Goal: Transaction & Acquisition: Book appointment/travel/reservation

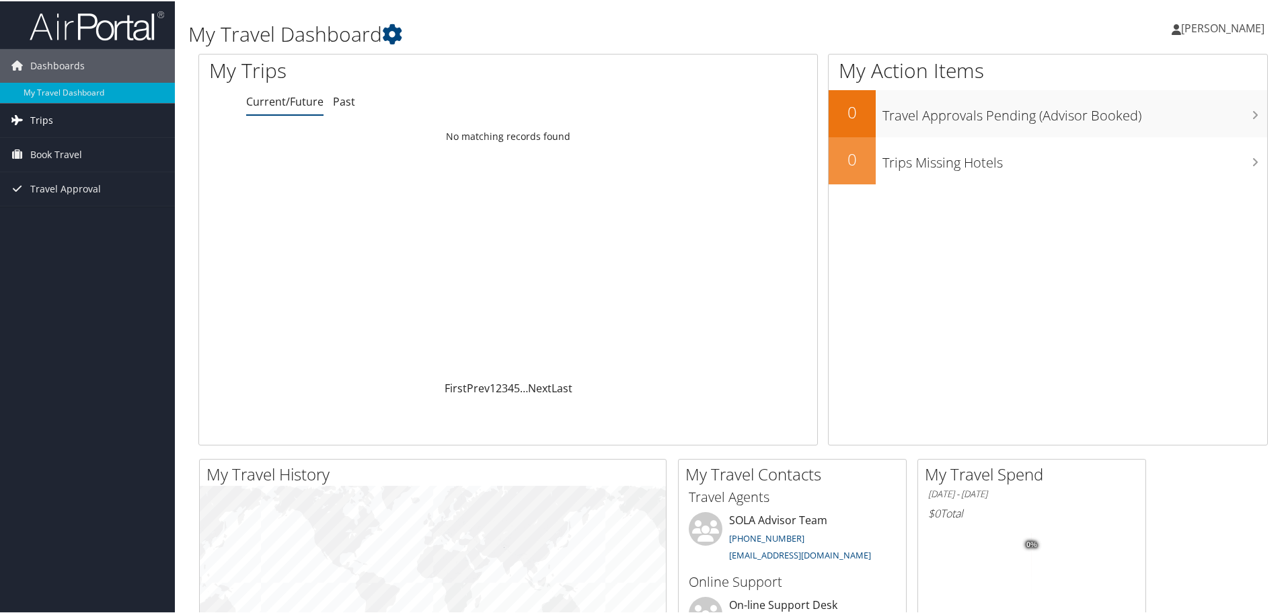
click at [55, 117] on link "Trips" at bounding box center [87, 119] width 175 height 34
click at [1216, 24] on span "[PERSON_NAME]" at bounding box center [1223, 27] width 83 height 15
click at [1177, 117] on link "View Travel Profile" at bounding box center [1187, 119] width 150 height 23
click at [1249, 36] on link "[PERSON_NAME]" at bounding box center [1225, 27] width 106 height 40
click at [1161, 118] on link "View Travel Profile" at bounding box center [1187, 119] width 150 height 23
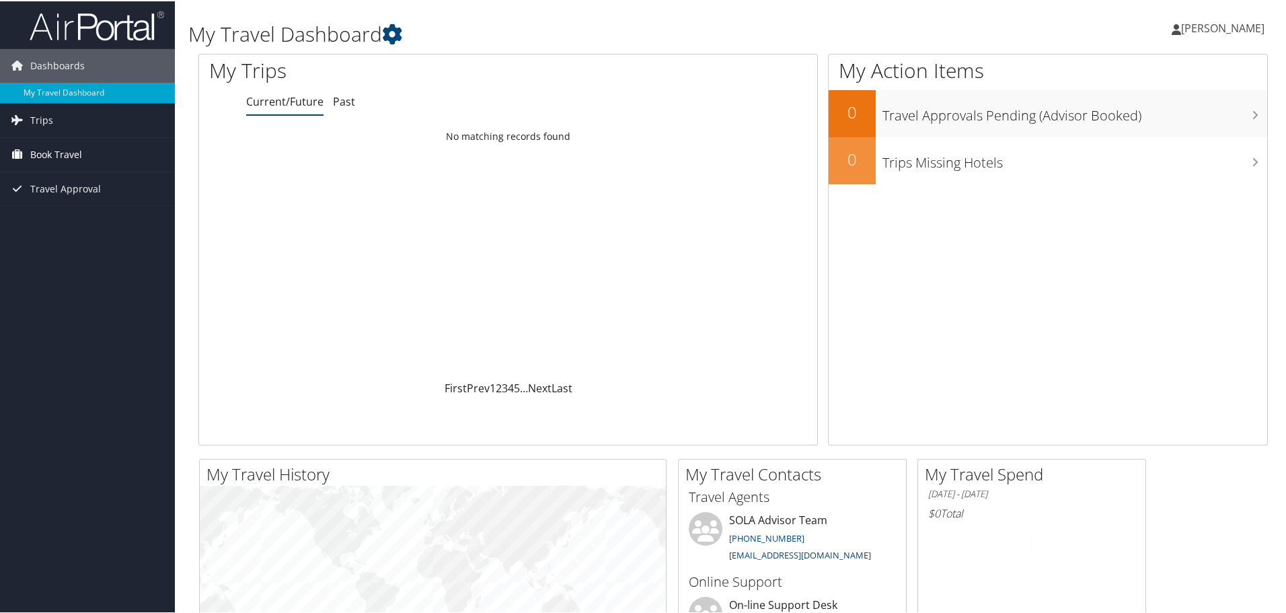
click at [53, 155] on span "Book Travel" at bounding box center [56, 154] width 52 height 34
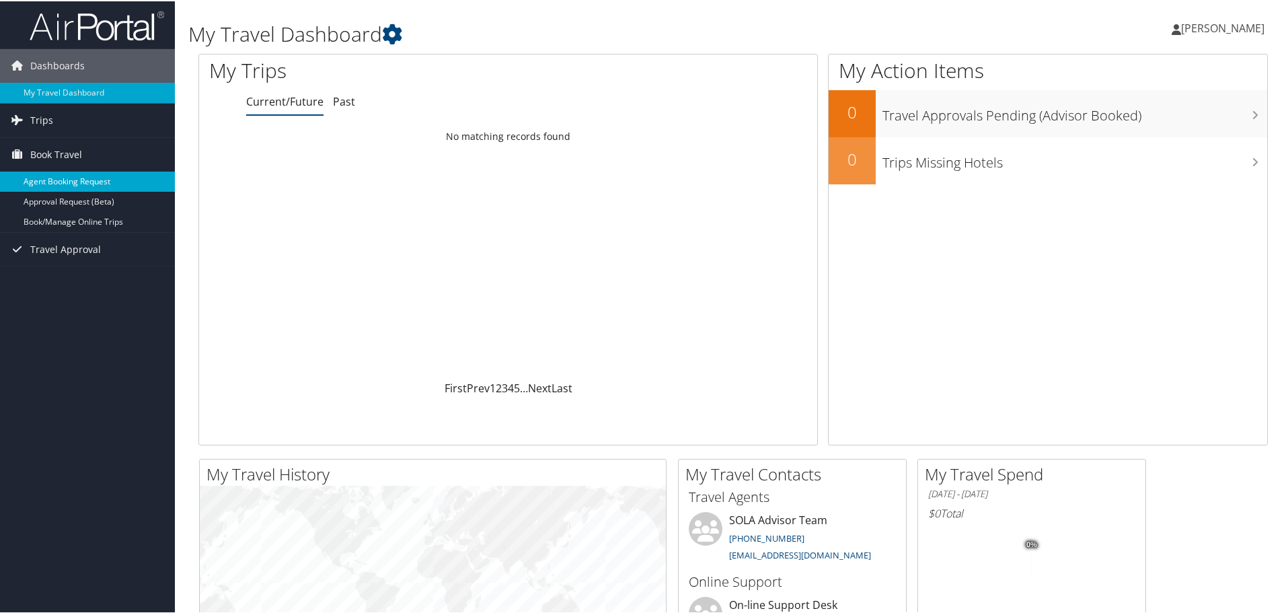
click at [58, 176] on link "Agent Booking Request" at bounding box center [87, 180] width 175 height 20
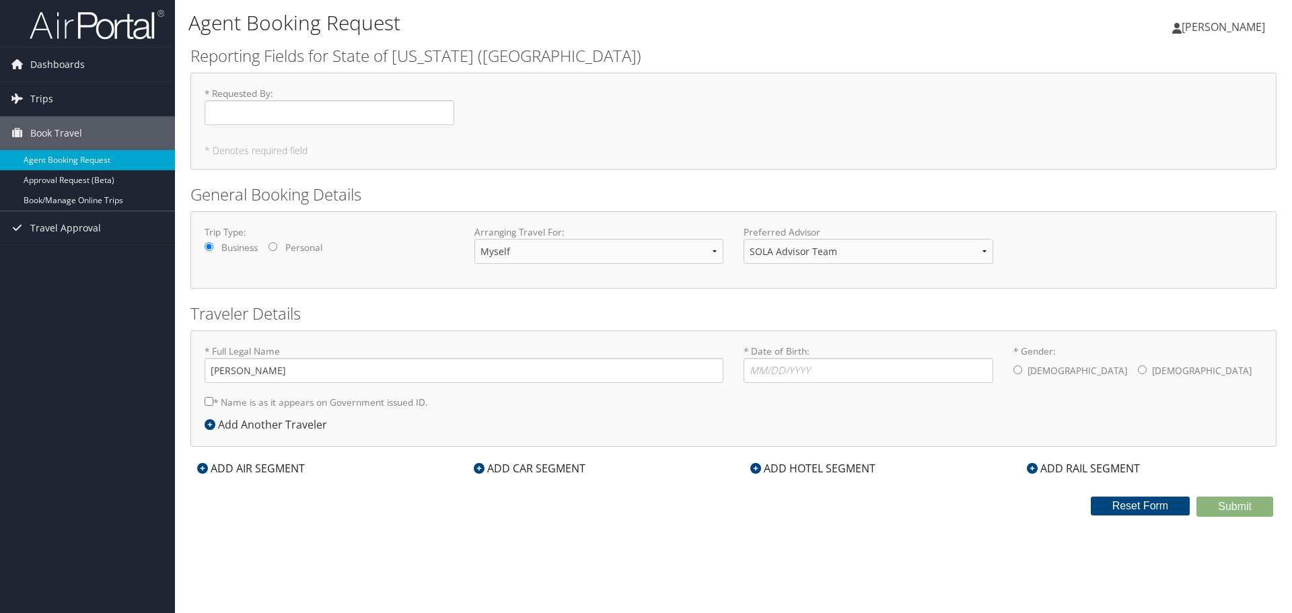
click at [1182, 24] on icon at bounding box center [1176, 28] width 9 height 11
click at [1169, 72] on link "My Settings" at bounding box center [1189, 74] width 150 height 23
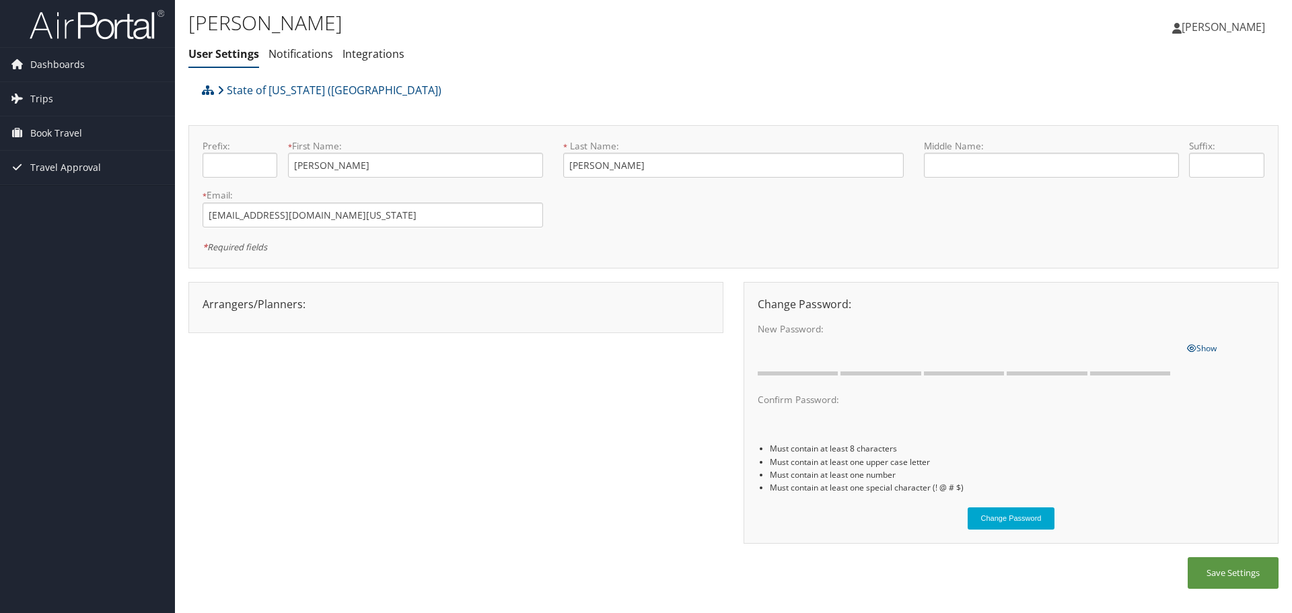
click at [1214, 28] on span "[PERSON_NAME]" at bounding box center [1223, 27] width 83 height 15
click at [1175, 112] on link "View Travel Profile" at bounding box center [1189, 119] width 150 height 23
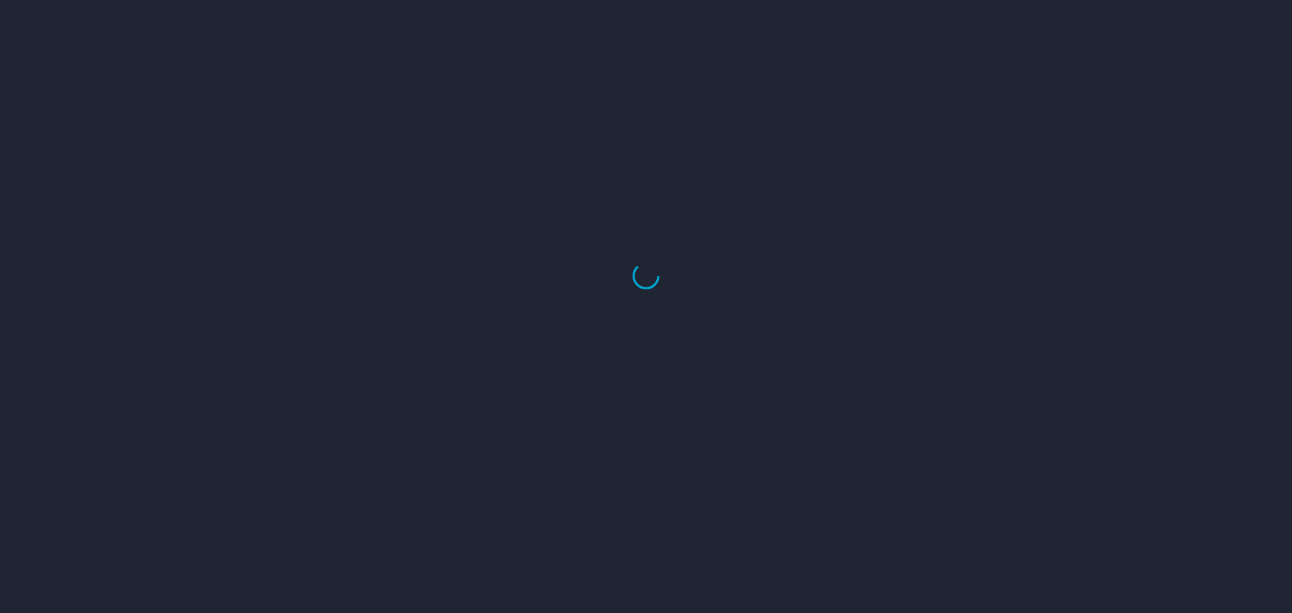
select select "US"
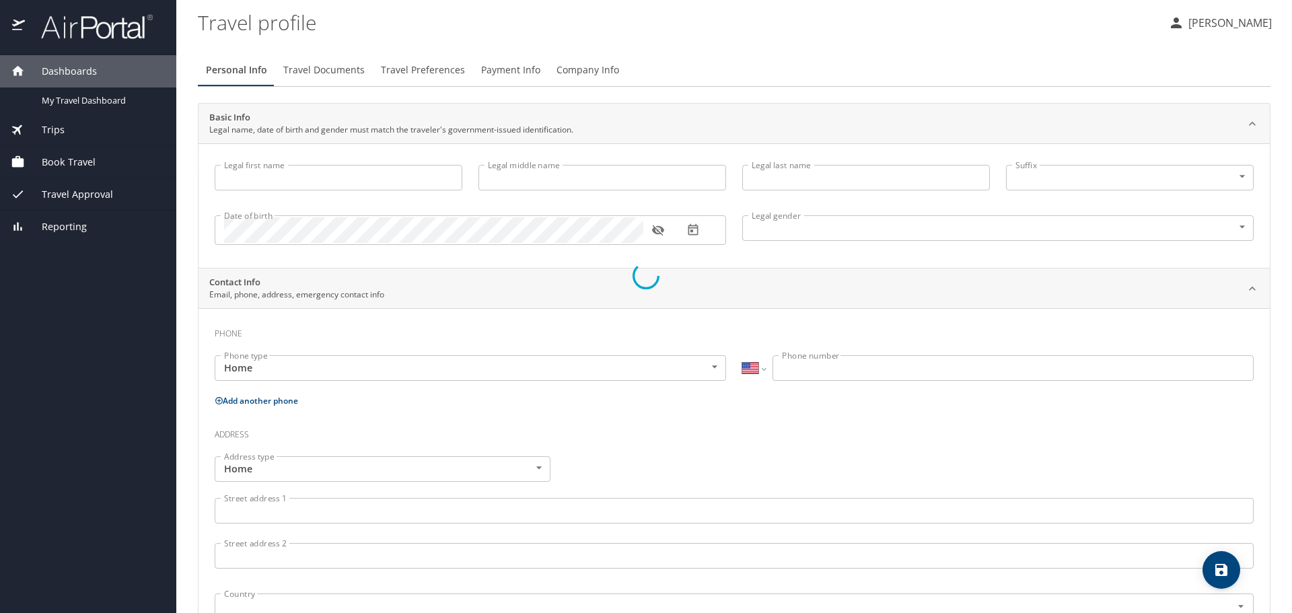
type input "[PERSON_NAME]"
type input "[DEMOGRAPHIC_DATA]"
select select "US"
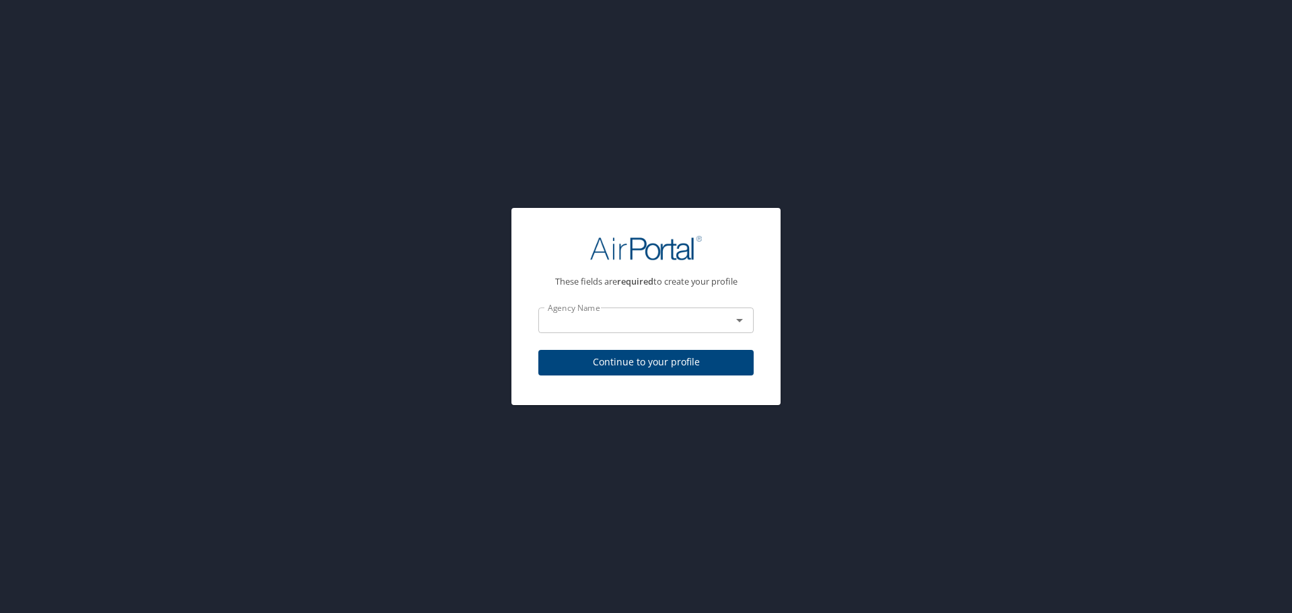
click at [661, 324] on div "Agency Name" at bounding box center [645, 320] width 215 height 26
click at [659, 312] on input "text" at bounding box center [626, 320] width 168 height 17
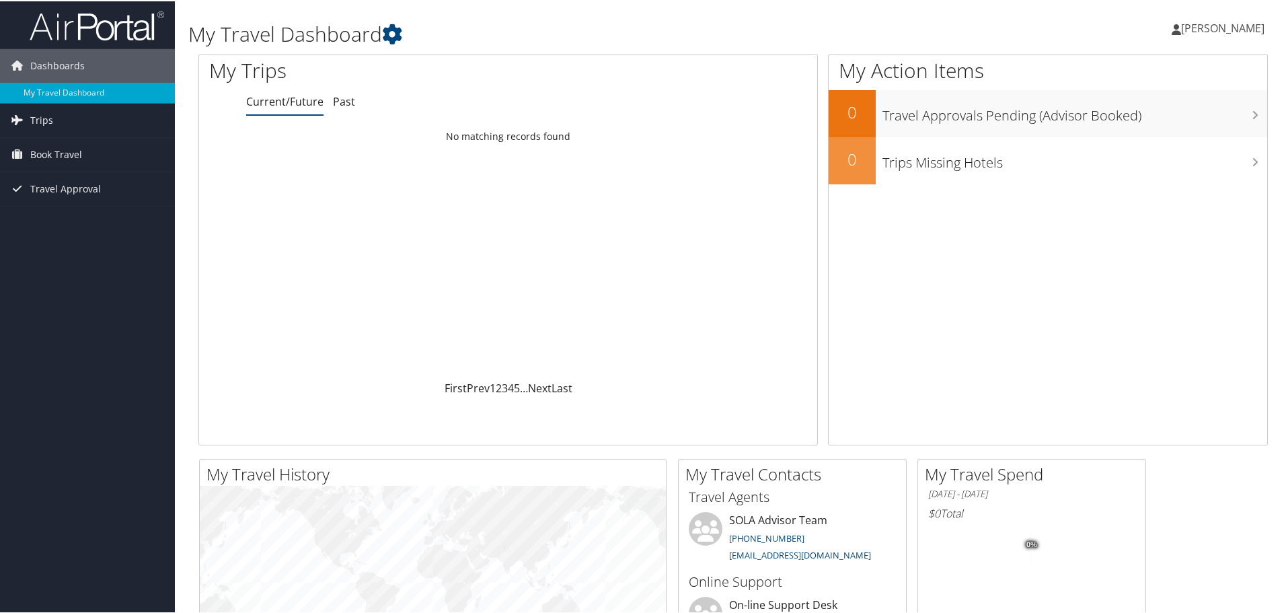
click at [1216, 30] on span "[PERSON_NAME]" at bounding box center [1223, 27] width 83 height 15
click at [1158, 114] on link "View Travel Profile" at bounding box center [1187, 119] width 150 height 23
click at [53, 122] on link "Trips" at bounding box center [87, 119] width 175 height 34
click at [67, 210] on span "Book Travel" at bounding box center [56, 214] width 52 height 34
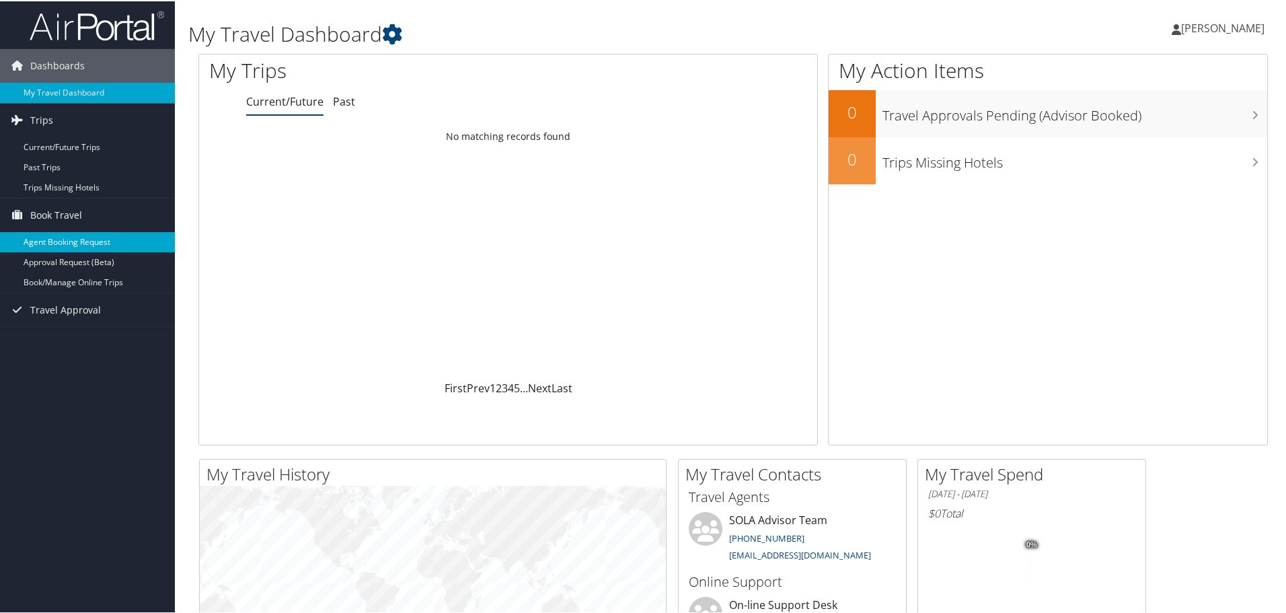
click at [54, 237] on link "Agent Booking Request" at bounding box center [87, 241] width 175 height 20
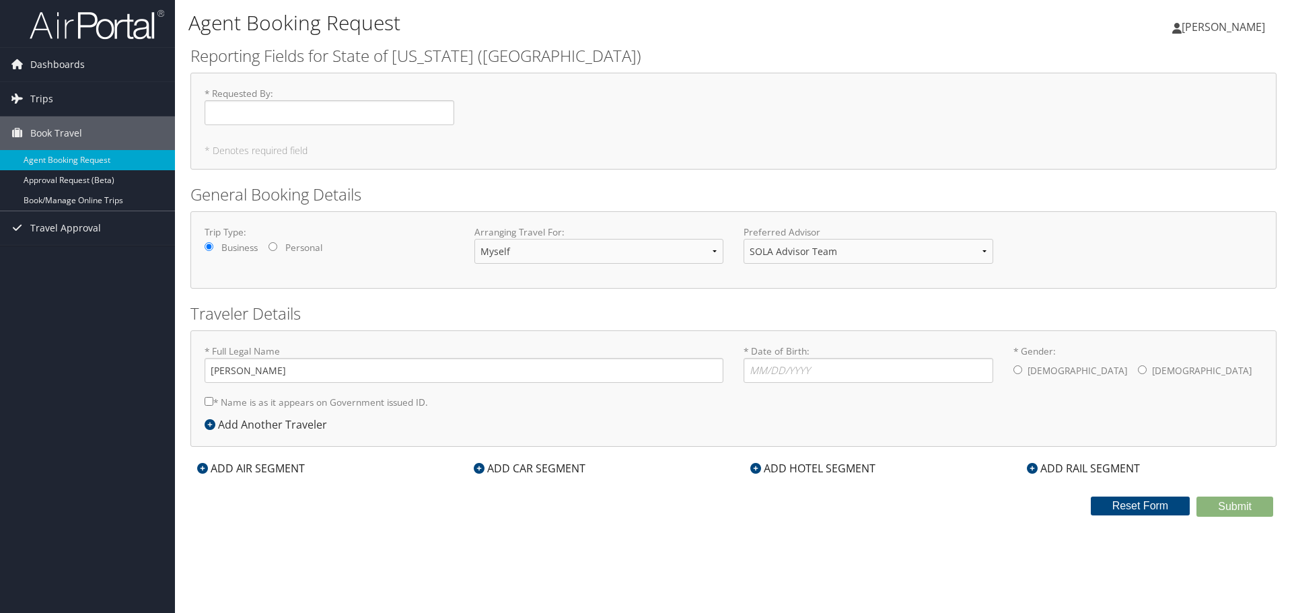
click at [1236, 32] on span "[PERSON_NAME]" at bounding box center [1223, 27] width 83 height 15
click at [1093, 568] on div "Agent Booking Request [PERSON_NAME] [PERSON_NAME] [PERSON_NAME] My Settings Tra…" at bounding box center [733, 306] width 1117 height 613
click at [287, 114] on input "* Requested By : Required" at bounding box center [330, 112] width 250 height 25
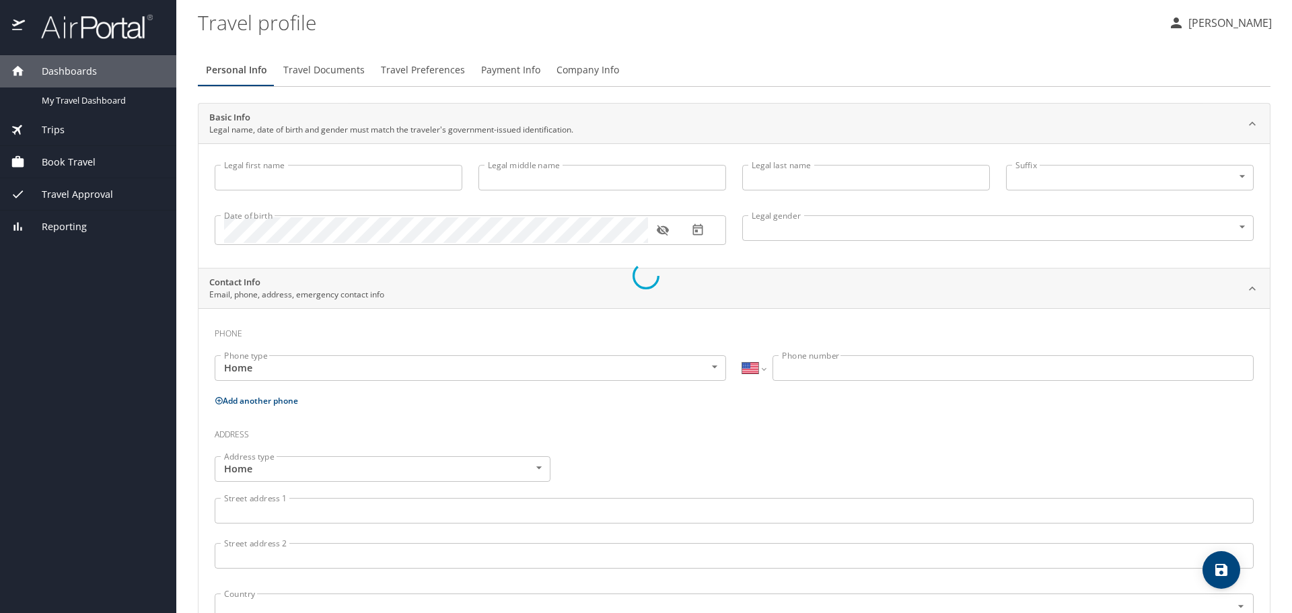
select select "US"
type input "Ryan"
type input "Nolan"
type input "Male"
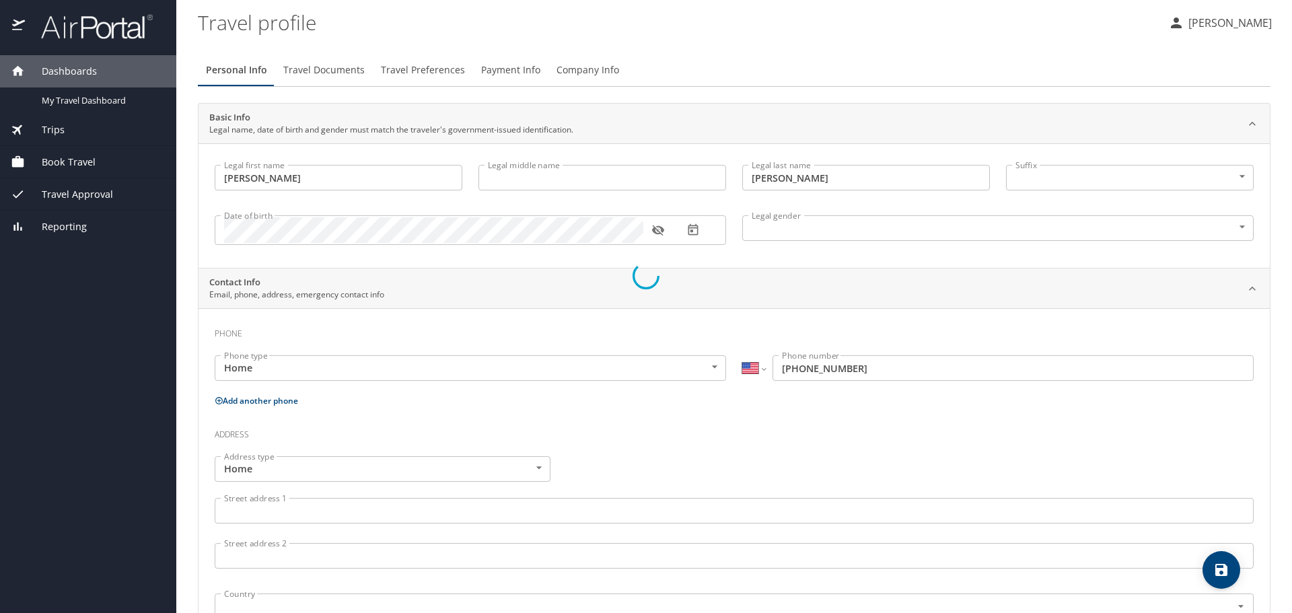
select select "US"
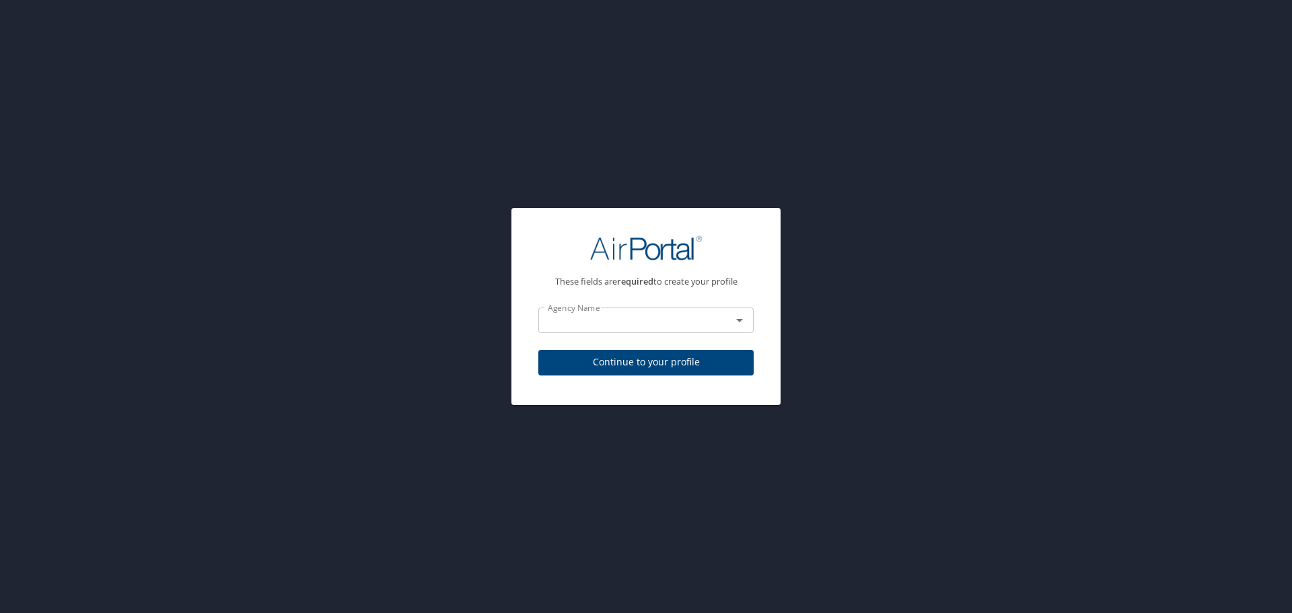
click at [598, 325] on input "text" at bounding box center [626, 320] width 168 height 17
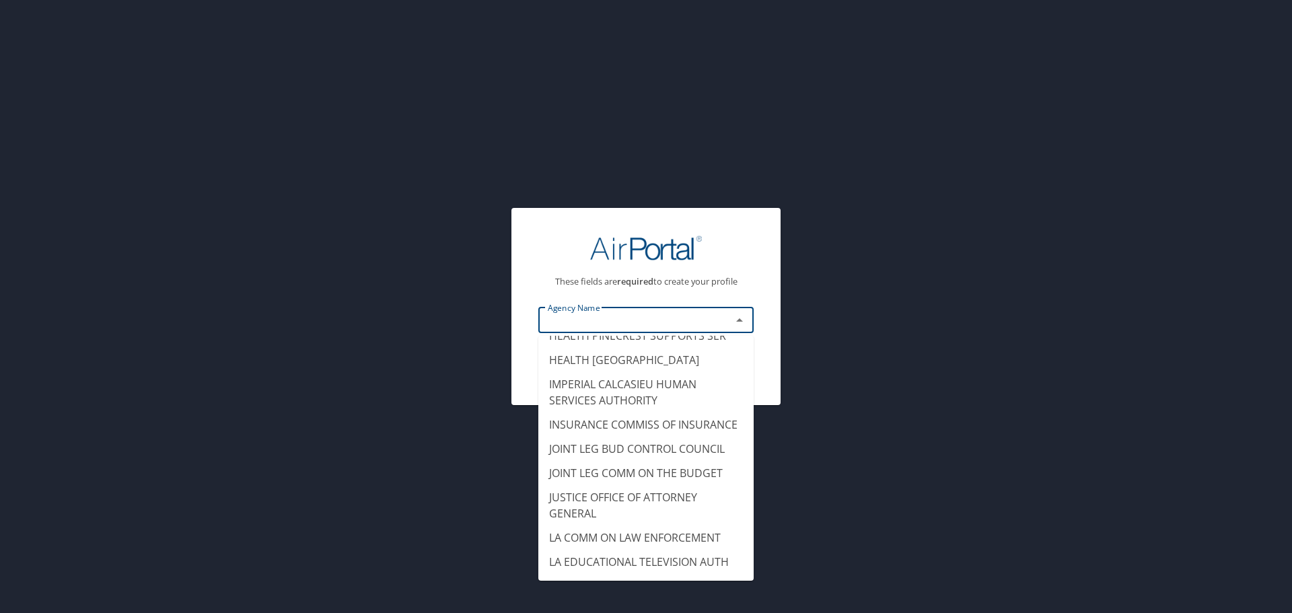
scroll to position [7047, 0]
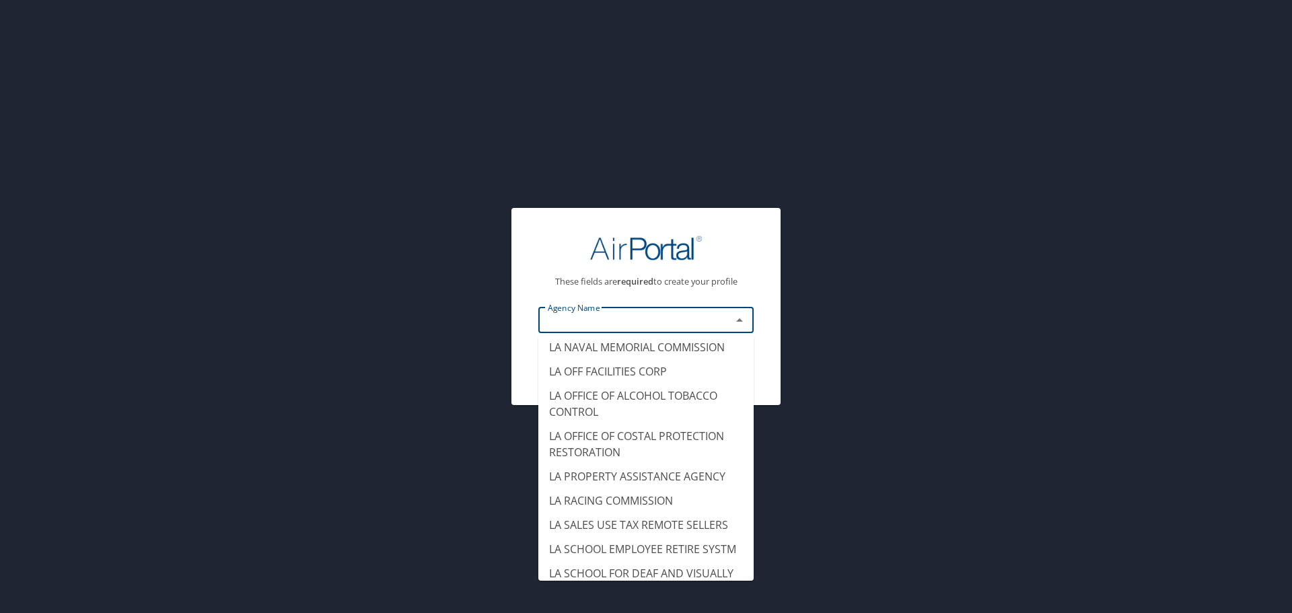
click at [687, 198] on li "JUSTICE OFFICE OF ATTORNEY GENERAL" at bounding box center [645, 177] width 215 height 40
type input "JUSTICE OFFICE OF ATTORNEY GENERAL"
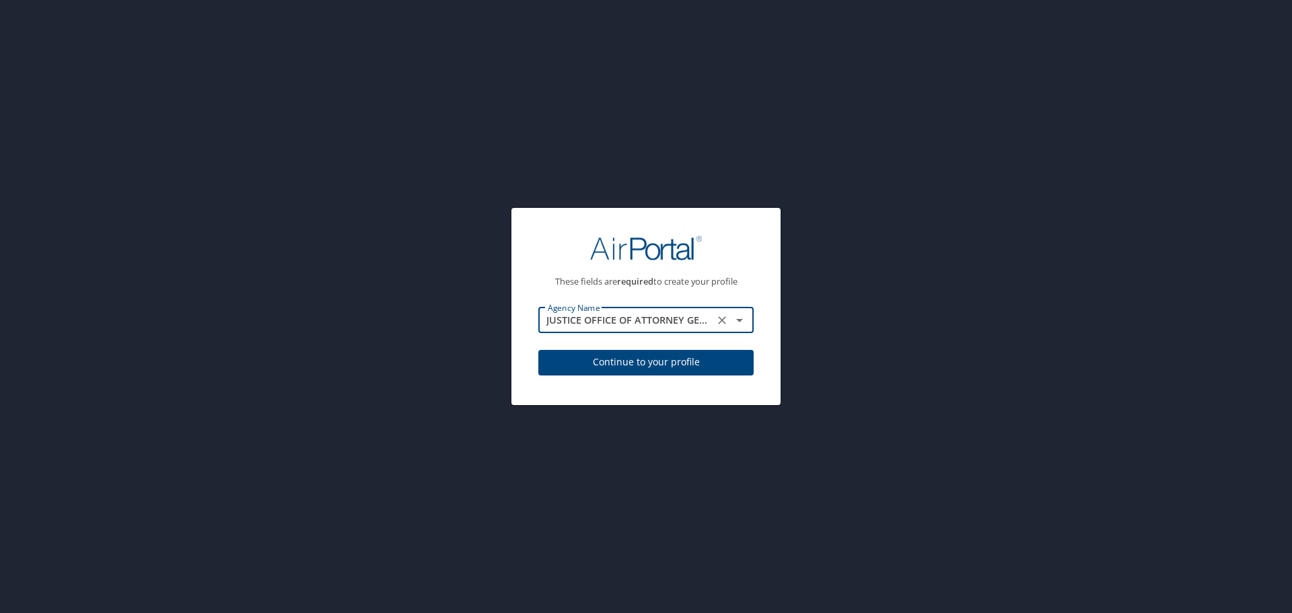
click at [639, 353] on button "Continue to your profile" at bounding box center [645, 363] width 215 height 26
select select "US"
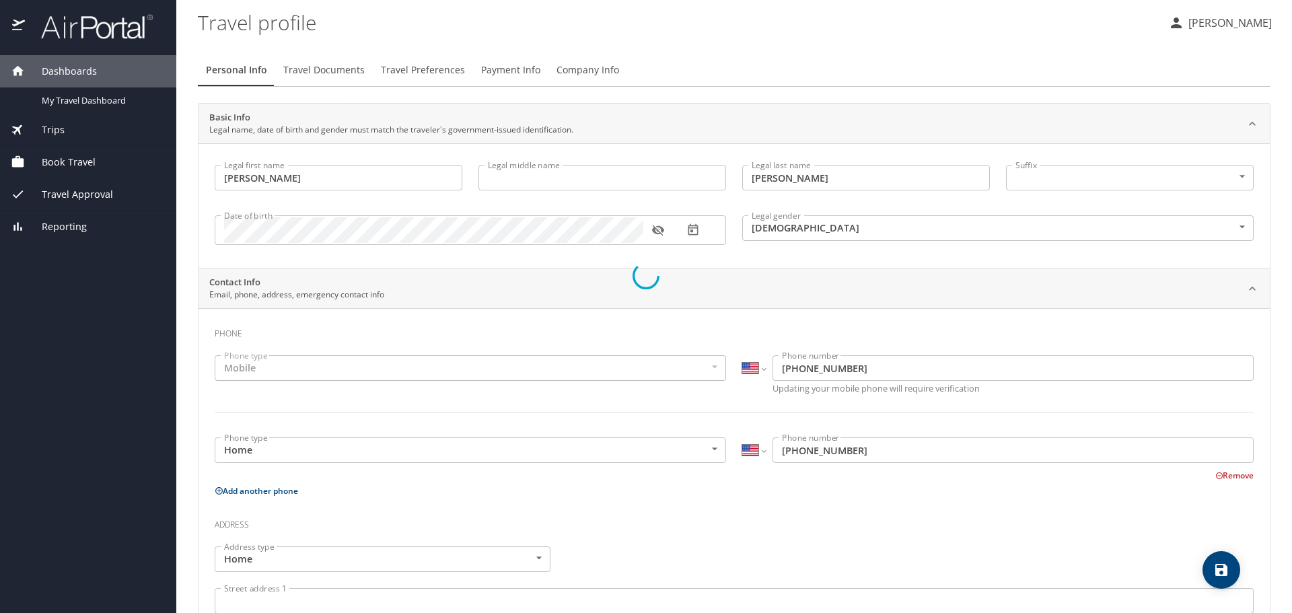
select select "US"
click at [63, 159] on span "Book Travel" at bounding box center [60, 162] width 71 height 15
